Goal: Task Accomplishment & Management: Manage account settings

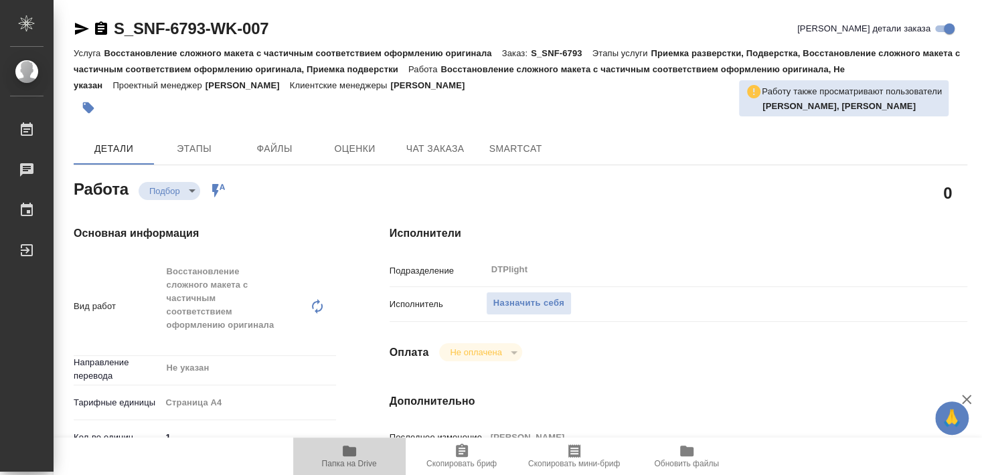
click at [360, 450] on span "Папка на Drive" at bounding box center [349, 455] width 96 height 25
click at [535, 296] on span "Назначить себя" at bounding box center [528, 303] width 71 height 15
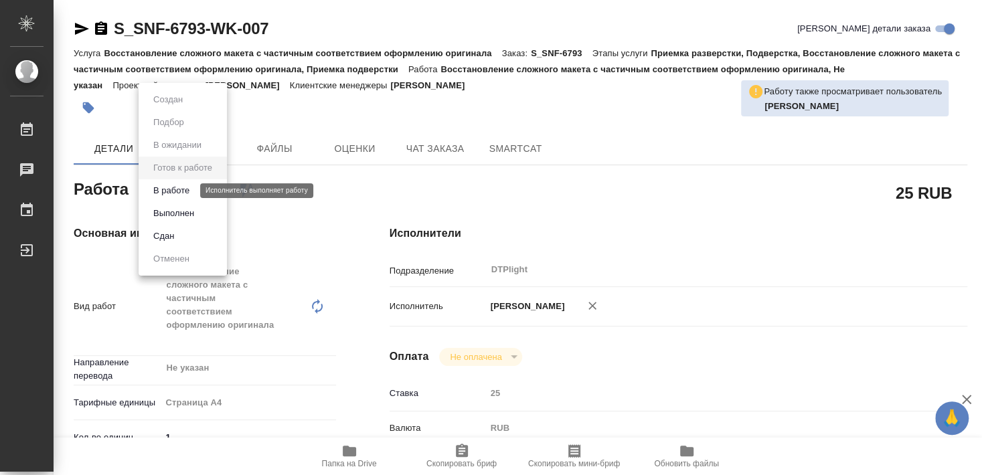
drag, startPoint x: 179, startPoint y: 192, endPoint x: 237, endPoint y: 301, distance: 123.4
click at [179, 191] on button "В работе" at bounding box center [171, 190] width 44 height 15
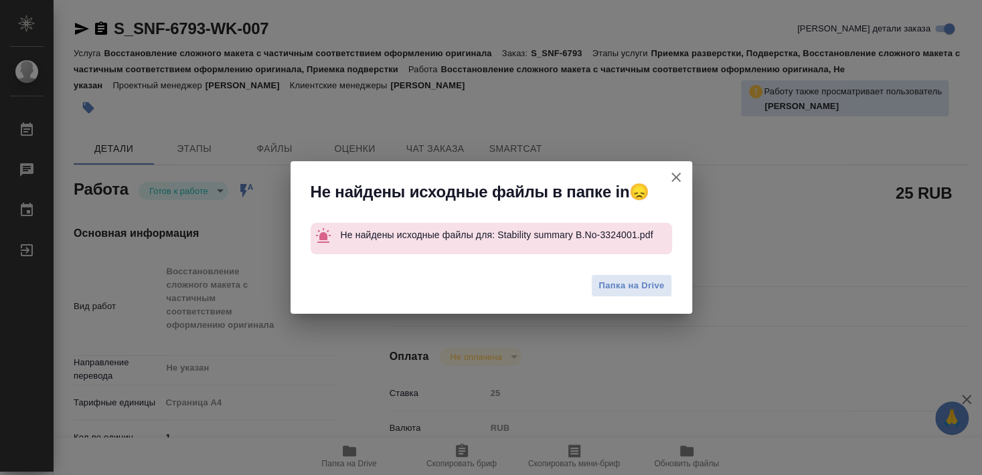
type textarea "x"
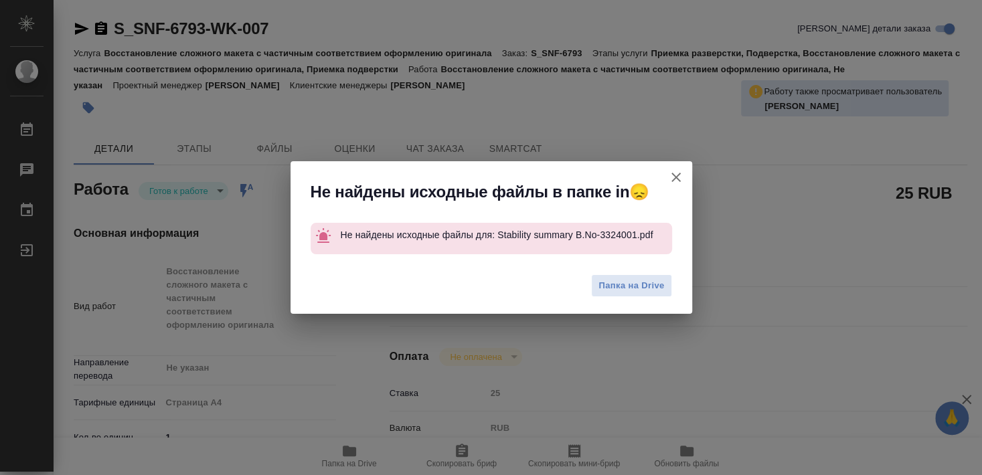
type textarea "x"
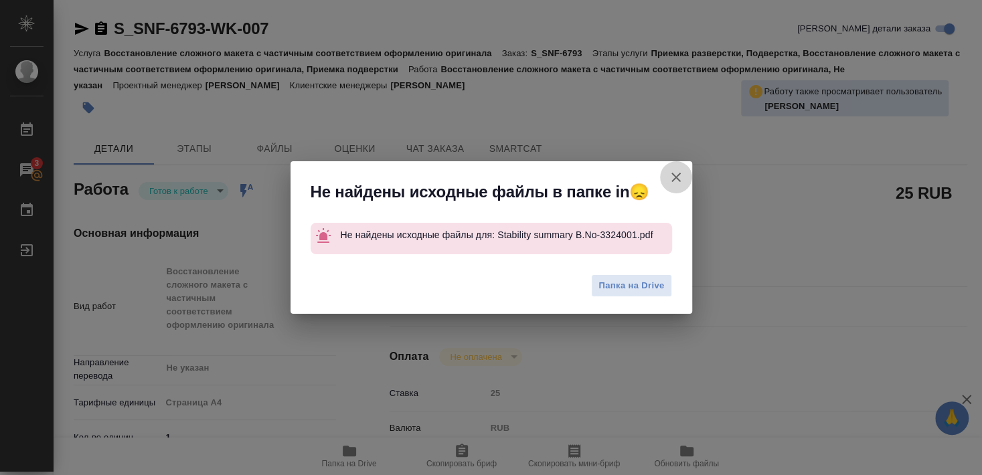
click at [680, 174] on icon "button" at bounding box center [676, 177] width 16 height 16
type textarea "x"
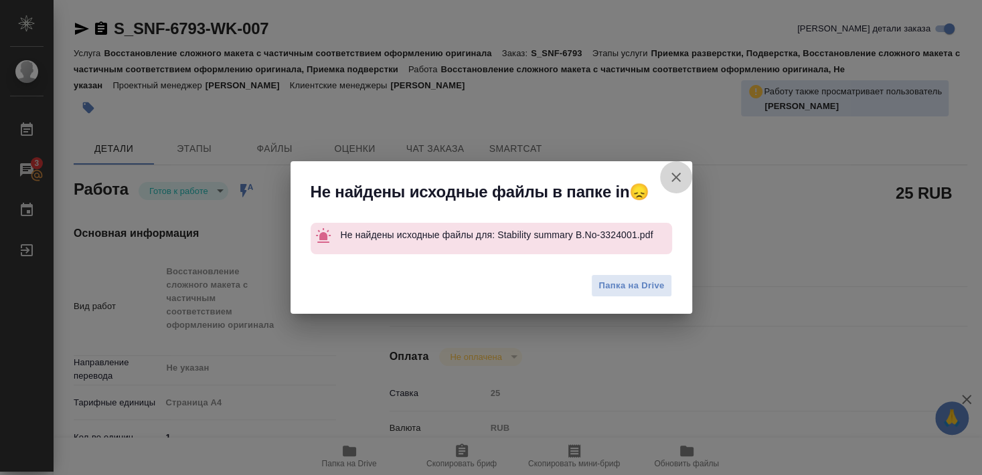
type textarea "x"
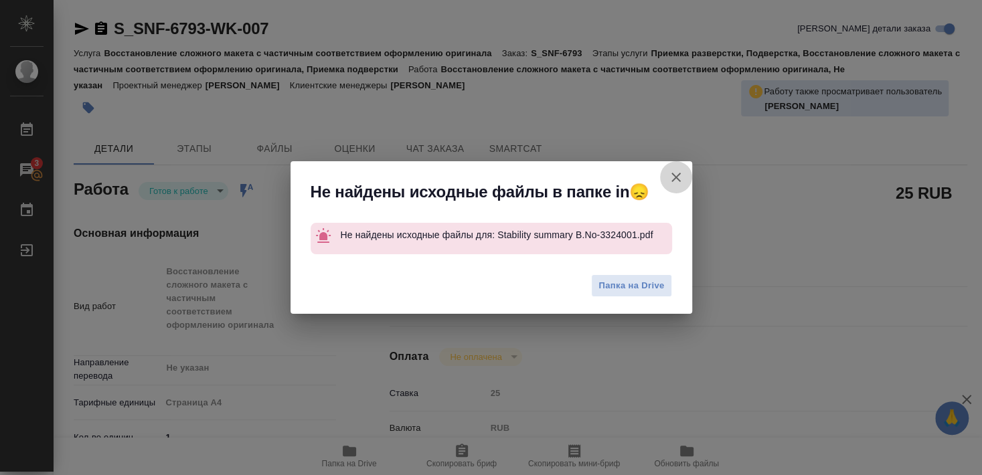
type textarea "x"
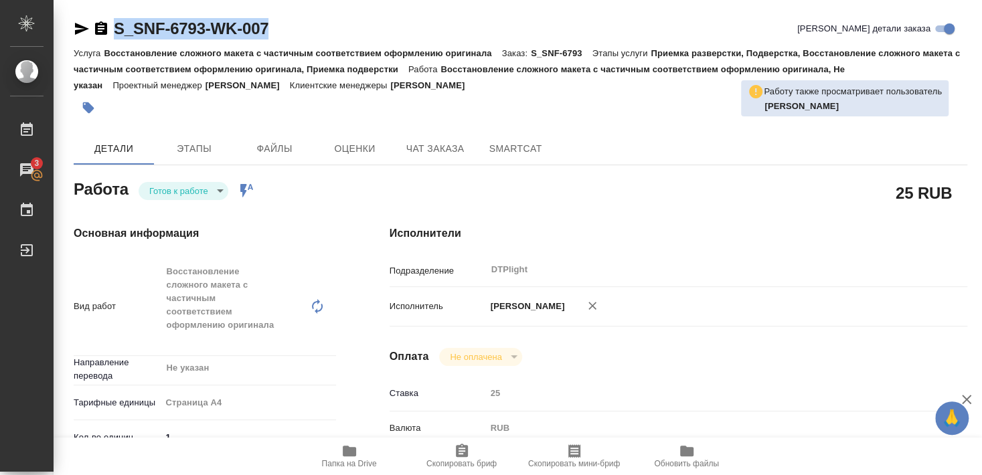
drag, startPoint x: 114, startPoint y: 41, endPoint x: 272, endPoint y: 39, distance: 158.7
click at [272, 39] on div "S_SNF-6793-WK-007 Кратко детали заказа" at bounding box center [521, 31] width 894 height 27
copy link "S_SNF-6793-WK-007"
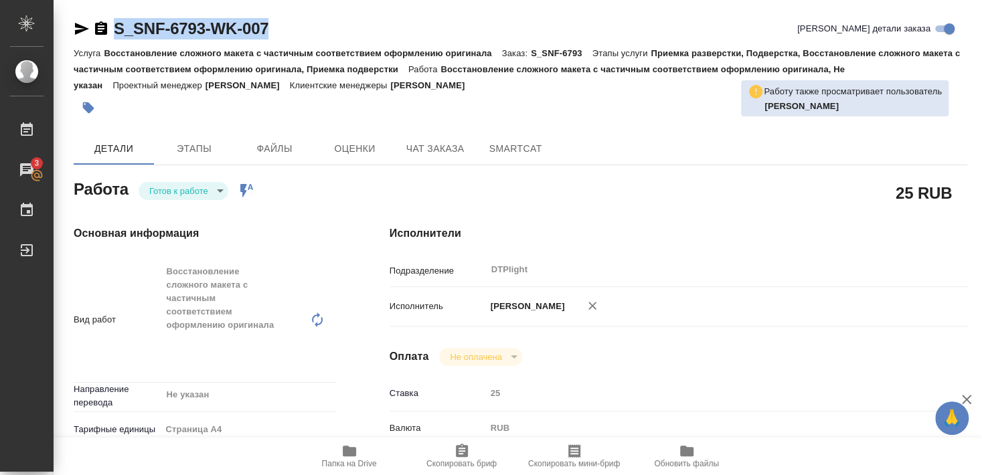
type textarea "x"
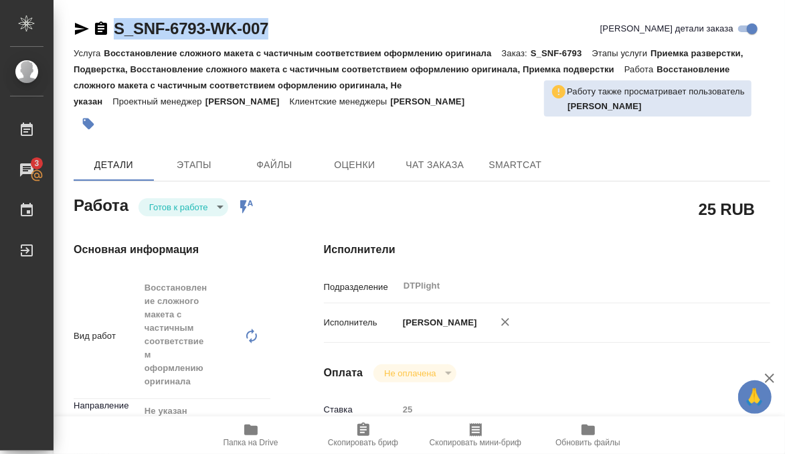
type textarea "x"
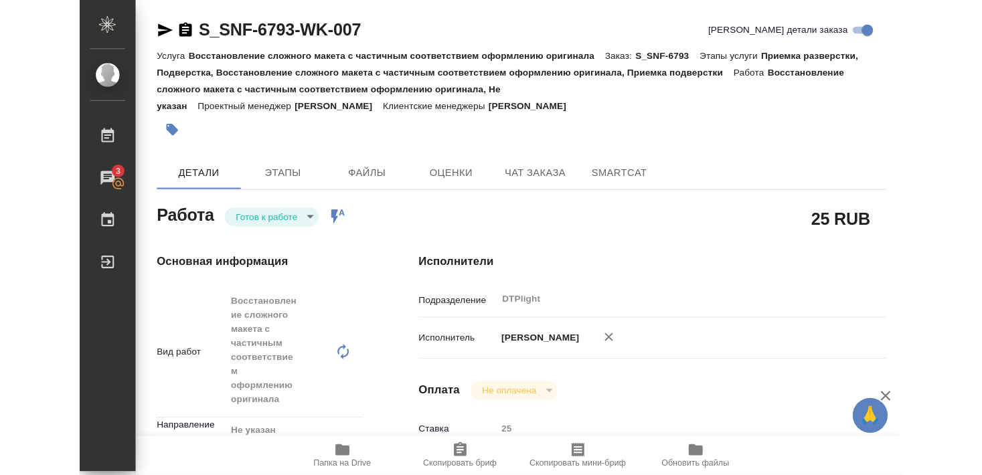
scroll to position [145, 0]
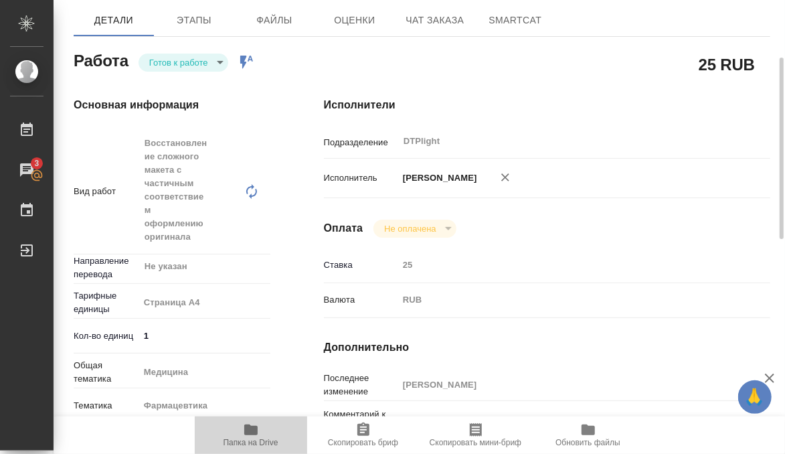
click at [248, 438] on span "Папка на Drive" at bounding box center [251, 442] width 55 height 9
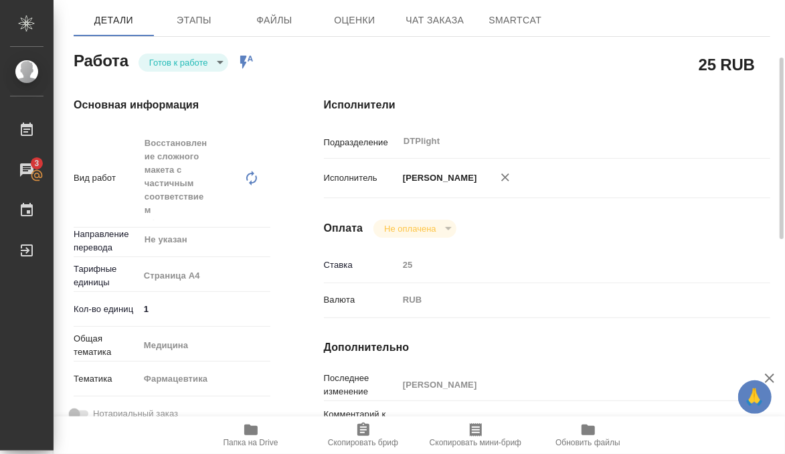
type textarea "x"
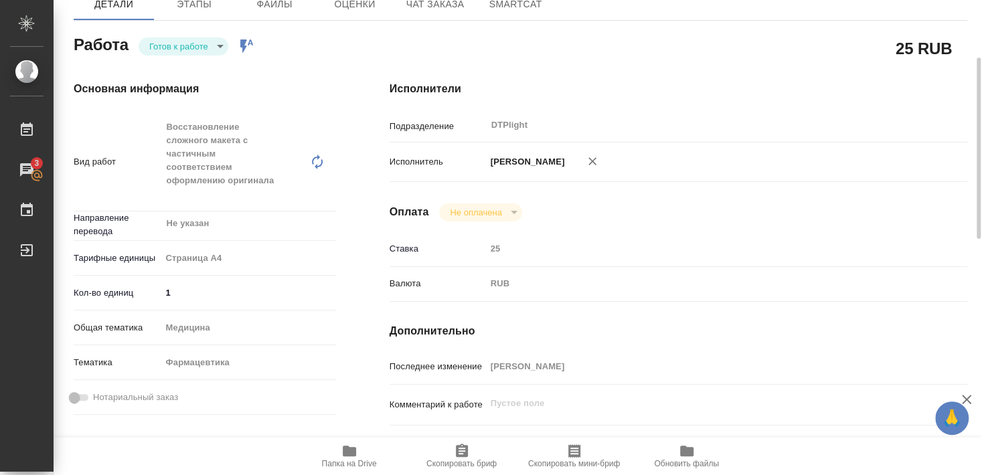
type textarea "x"
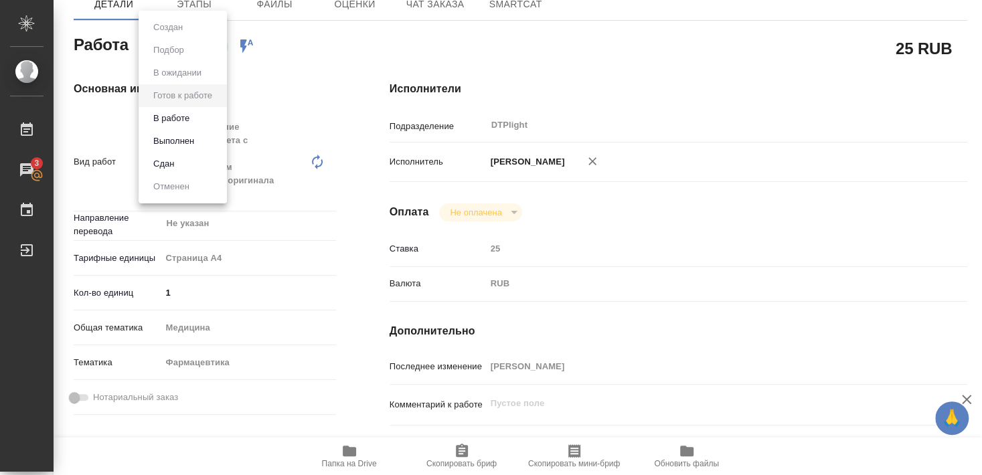
click at [359, 180] on div at bounding box center [491, 237] width 982 height 475
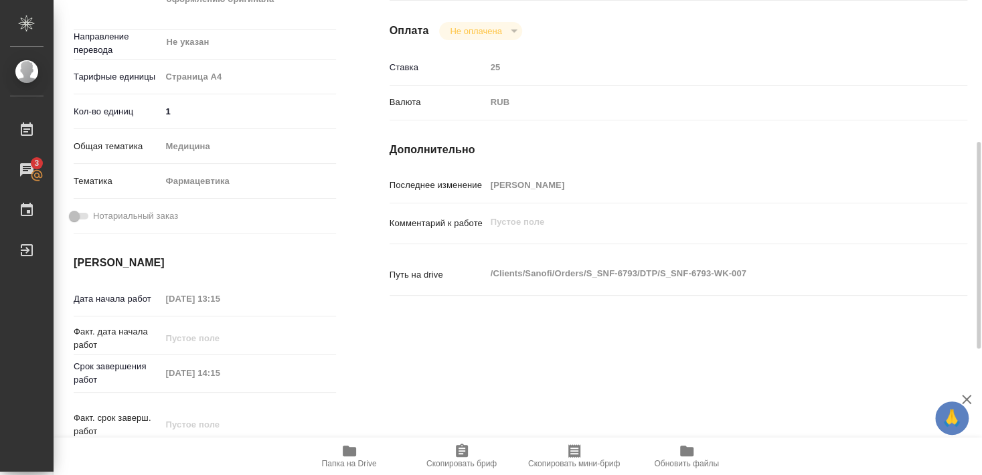
scroll to position [37, 0]
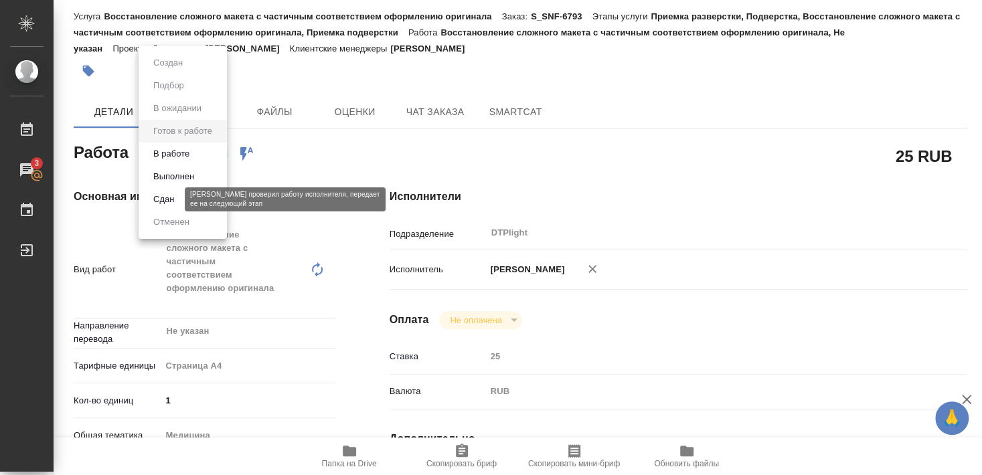
click at [168, 199] on button "Сдан" at bounding box center [163, 199] width 29 height 15
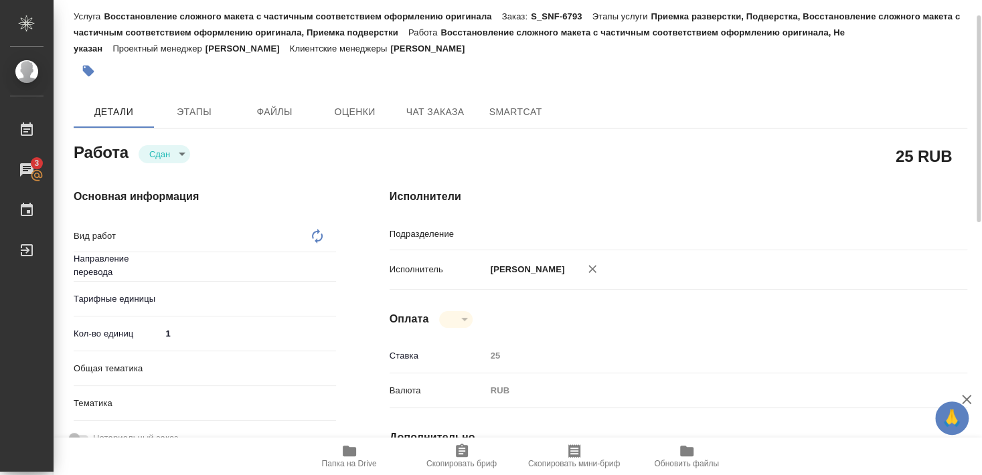
type textarea "Восстановление сложного макета с частичным соответствием оформлению оригинала"
type textarea "x"
type input "Не указан"
type input "DTPlight"
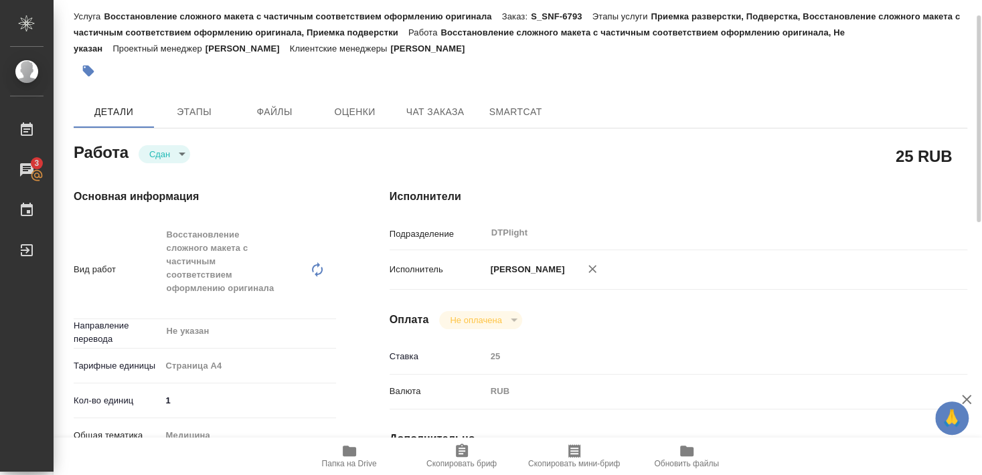
type textarea "x"
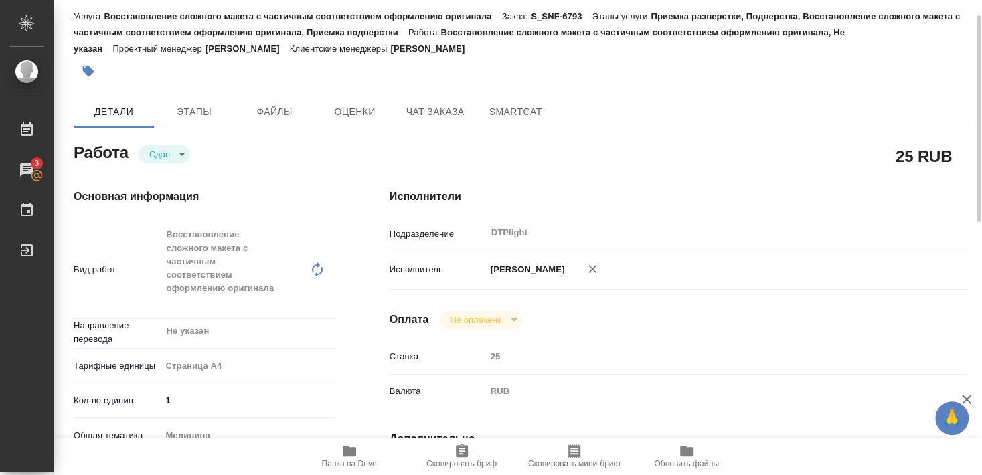
scroll to position [0, 0]
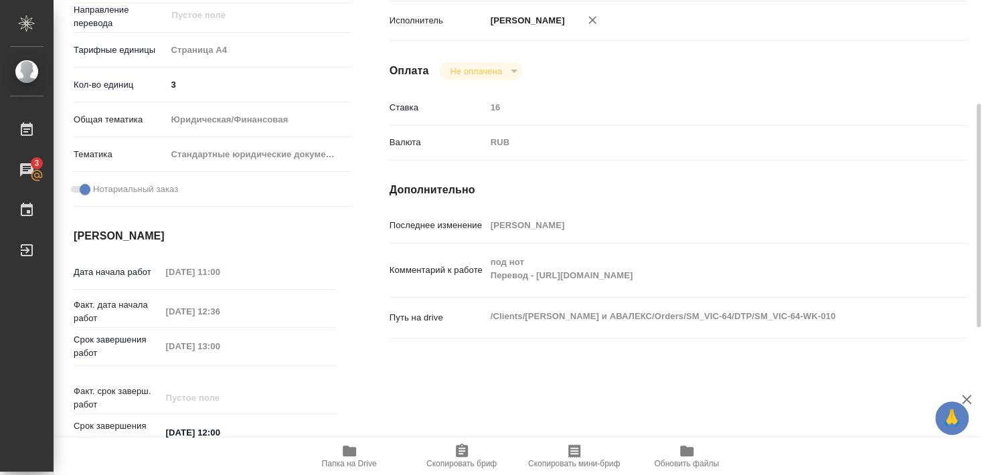
scroll to position [254, 0]
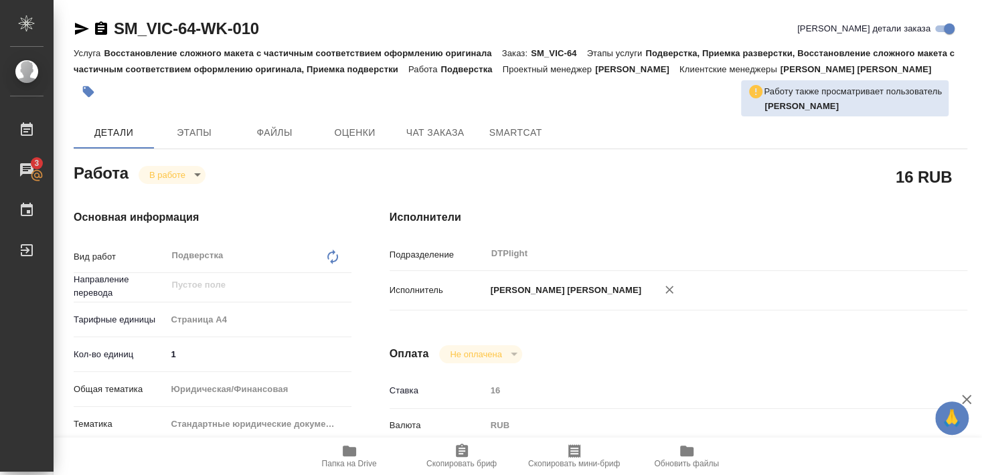
click at [164, 167] on body "🙏 .cls-1 fill:#fff; AWATERA Smyslova Svetlana Работы 3 Чаты График Выйти SM_VIC…" at bounding box center [491, 237] width 982 height 475
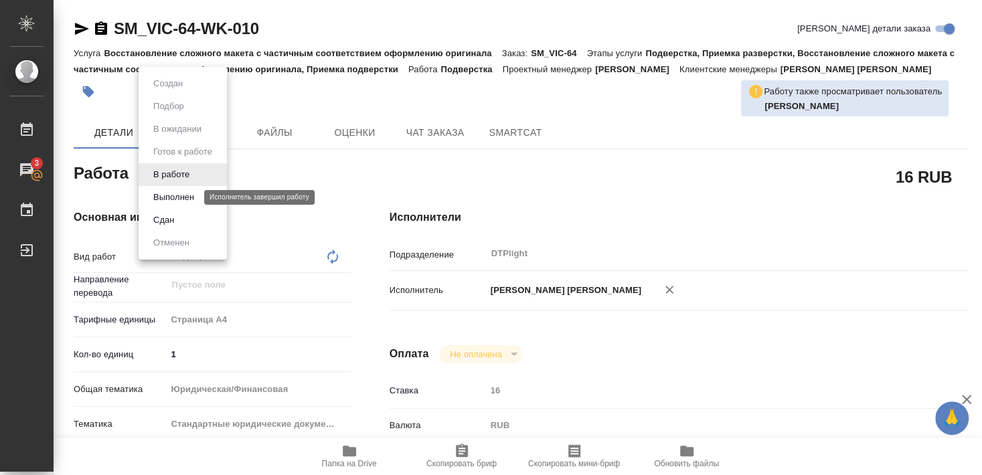
click at [177, 192] on button "Выполнен" at bounding box center [173, 197] width 49 height 15
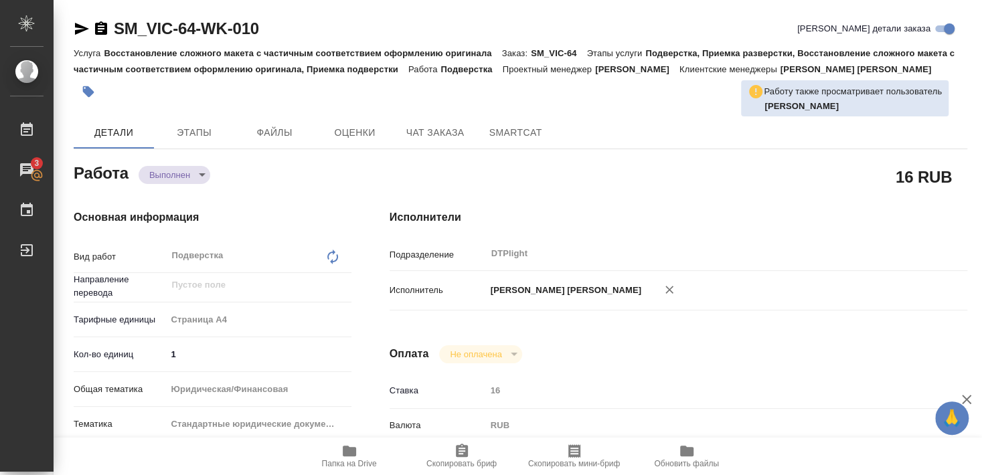
type textarea "x"
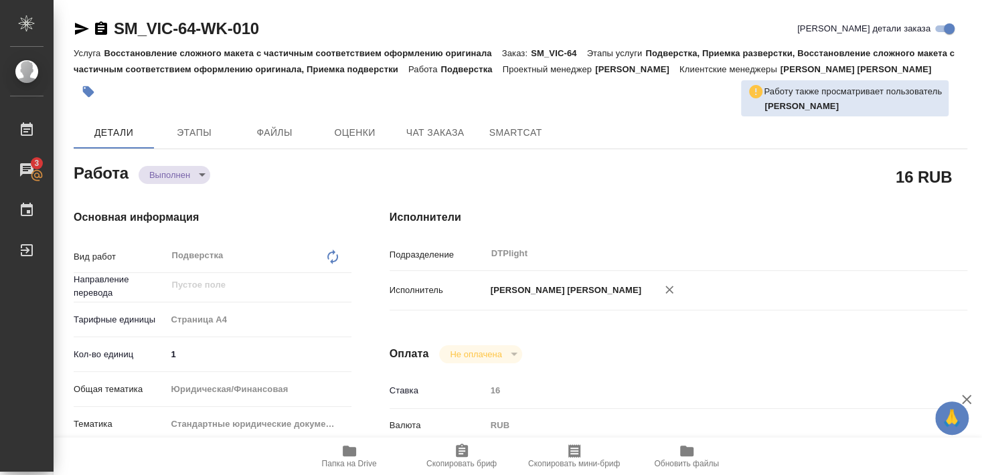
type textarea "x"
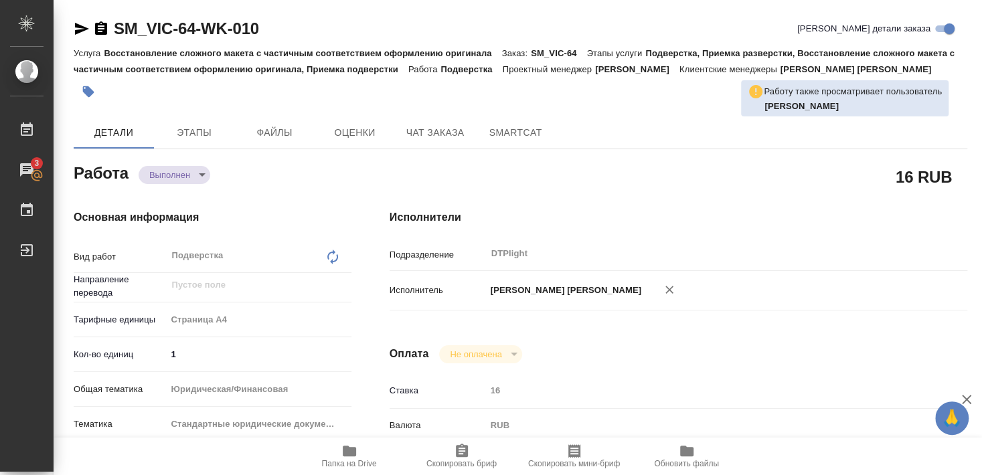
click at [355, 461] on span "Папка на Drive" at bounding box center [349, 463] width 55 height 9
